Goal: Complete application form: Complete application form

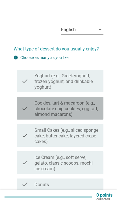
click at [24, 106] on icon "check" at bounding box center [25, 108] width 7 height 18
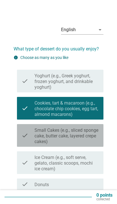
click at [91, 135] on label "Small Cakes (e.g., sliced sponge cake, butter cake, layered crepe cakes)" at bounding box center [67, 136] width 65 height 17
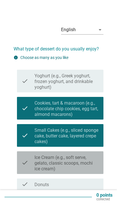
click at [87, 162] on label "Ice Cream (e.g., soft serve, gelato, classic scoops, mochi ice cream)" at bounding box center [67, 163] width 65 height 17
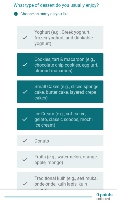
scroll to position [44, 0]
click at [88, 139] on div "check_box_outline_blank Donuts" at bounding box center [67, 140] width 65 height 7
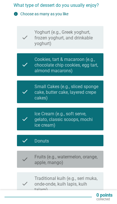
click at [87, 159] on label "Fruits (e.g., watermelon, orange, apple, mango)" at bounding box center [67, 159] width 65 height 11
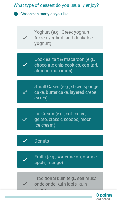
scroll to position [75, 0]
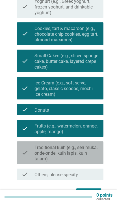
click at [89, 146] on label "Traditional kuih (e.g., seri muka, onde-onde, kuih lapis, kuih talam)" at bounding box center [67, 153] width 65 height 17
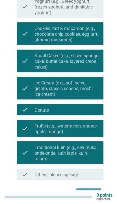
click at [87, 191] on div "Next" at bounding box center [89, 193] width 16 height 7
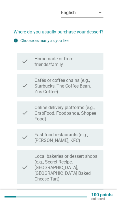
scroll to position [17, 0]
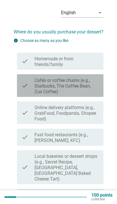
click at [98, 94] on label "Cafés or coffee chains (e.g., Starbucks, The Coffee Bean, Zus Coffee)" at bounding box center [67, 86] width 65 height 17
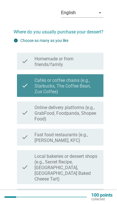
click at [99, 93] on label "Cafés or coffee chains (e.g., Starbucks, The Coffee Bean, Zus Coffee)" at bounding box center [67, 86] width 65 height 17
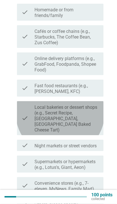
scroll to position [67, 0]
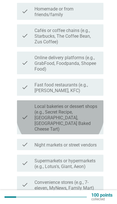
click at [95, 119] on label "Local bakeries or dessert shops (e.g., Secret Recipe, [GEOGRAPHIC_DATA], [GEOGR…" at bounding box center [67, 118] width 65 height 28
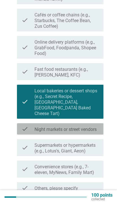
scroll to position [92, 0]
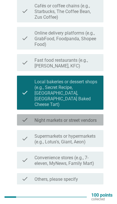
click at [100, 114] on div "check check_box_outline_blank Night markets or street vendors" at bounding box center [60, 119] width 87 height 11
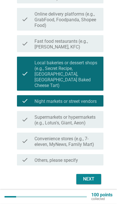
scroll to position [111, 0]
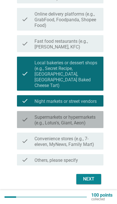
click at [88, 119] on label "Supermarkets or hypermarkets (e.g., Lotus's, Giant, Aeon)" at bounding box center [67, 120] width 65 height 11
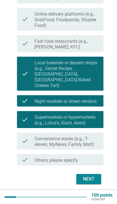
click at [88, 176] on div "Next" at bounding box center [89, 179] width 16 height 7
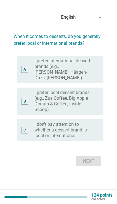
scroll to position [0, 0]
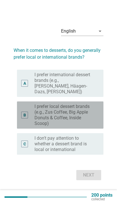
click at [88, 127] on label "I prefer local dessert brands (e.g., Zus Coffee, Big Apple Donuts & Coffee, Ins…" at bounding box center [65, 115] width 60 height 23
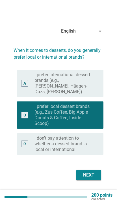
click at [87, 179] on div "Next" at bounding box center [89, 175] width 16 height 7
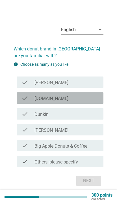
click at [95, 102] on div "check_box_outline_blank [DOMAIN_NAME]" at bounding box center [67, 98] width 65 height 7
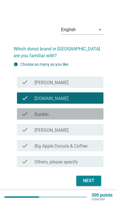
click at [89, 117] on div "check_box_outline_blank Dunkin" at bounding box center [67, 114] width 65 height 7
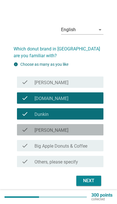
click at [82, 133] on div "check_box_outline_blank [PERSON_NAME]" at bounding box center [67, 130] width 65 height 7
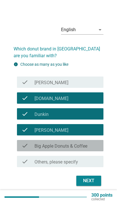
click at [82, 149] on label "Big Apple Donuts & Coffee" at bounding box center [61, 147] width 53 height 6
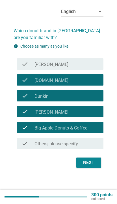
scroll to position [38, 0]
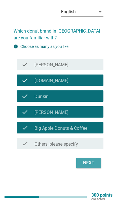
click at [88, 160] on div "Next" at bounding box center [89, 163] width 16 height 7
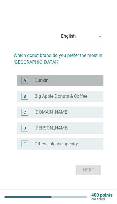
click at [97, 83] on div "radio_button_unchecked Dunkin" at bounding box center [67, 81] width 65 height 6
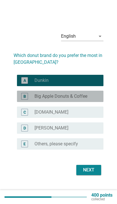
click at [89, 99] on div "radio_button_unchecked Big Apple Donuts & Coffee" at bounding box center [65, 97] width 60 height 6
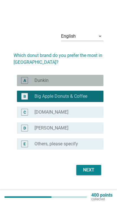
click at [97, 83] on div "radio_button_unchecked Dunkin" at bounding box center [67, 81] width 65 height 6
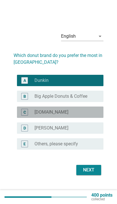
click at [85, 115] on div "radio_button_unchecked [DOMAIN_NAME]" at bounding box center [65, 112] width 60 height 6
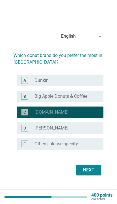
click at [86, 174] on div "Next" at bounding box center [89, 170] width 16 height 7
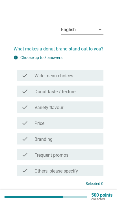
click at [96, 79] on div "check_box_outline_blank Wide menu choices" at bounding box center [67, 75] width 65 height 7
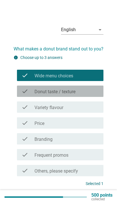
click at [96, 95] on div "check_box_outline_blank Donut taste / texture" at bounding box center [67, 91] width 65 height 7
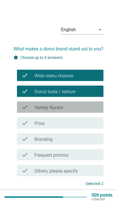
click at [94, 111] on div "check_box_outline_blank Variety flavour" at bounding box center [67, 107] width 65 height 7
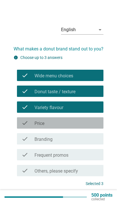
click at [93, 126] on div "check_box_outline_blank Price" at bounding box center [67, 123] width 65 height 7
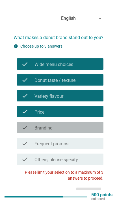
scroll to position [9, 0]
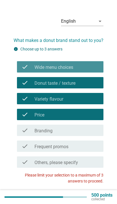
click at [93, 68] on div "check_box_outline_blank Wide menu choices" at bounding box center [67, 67] width 65 height 7
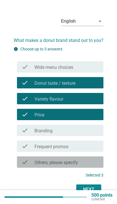
scroll to position [45, 0]
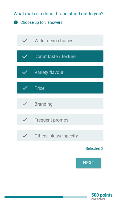
click at [90, 160] on div "Next" at bounding box center [89, 163] width 16 height 7
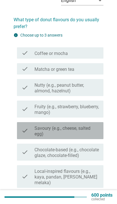
scroll to position [35, 0]
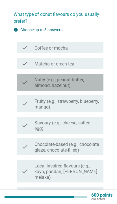
click at [96, 83] on label "Nutty (e.g., peanut butter, almond, hazelnut)" at bounding box center [67, 82] width 65 height 11
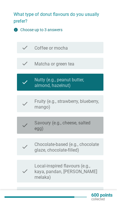
click at [93, 123] on label "Savoury (e.g., cheese, salted egg)" at bounding box center [67, 125] width 65 height 11
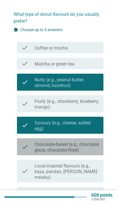
click at [83, 148] on label "Chocolate-based (e.g., chocolate glaze, chocolate-filled)" at bounding box center [67, 147] width 65 height 11
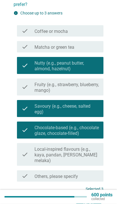
scroll to position [61, 0]
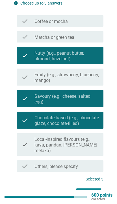
click at [88, 194] on div "Next" at bounding box center [89, 193] width 16 height 7
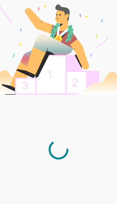
scroll to position [9, 0]
